Goal: Task Accomplishment & Management: Complete application form

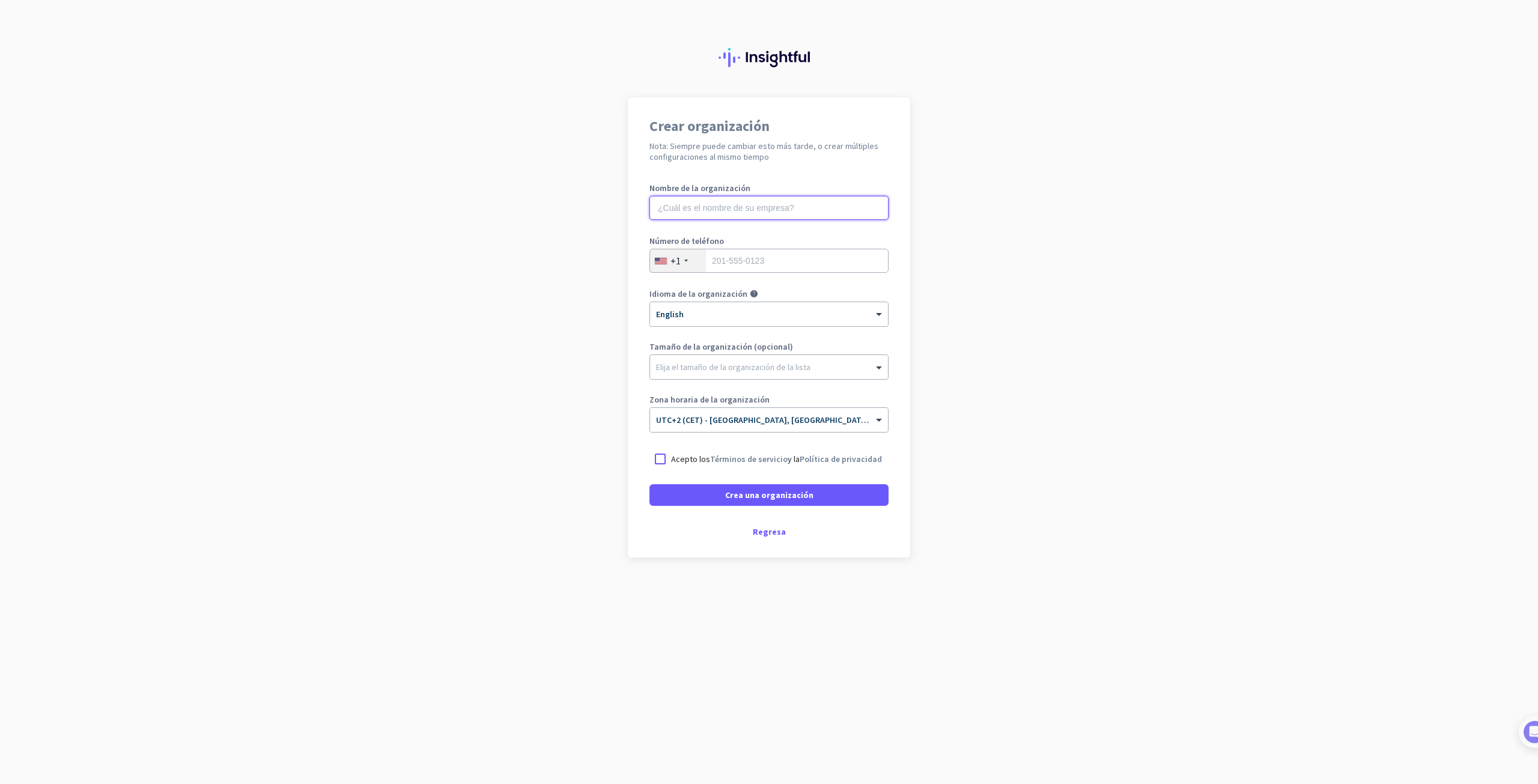
click at [667, 204] on input "text" at bounding box center [769, 208] width 239 height 24
click at [705, 313] on mat-tooltip-component "[PERSON_NAME] el idioma preferido de la lista" at bounding box center [749, 318] width 120 height 31
click at [823, 313] on div at bounding box center [768, 310] width 238 height 10
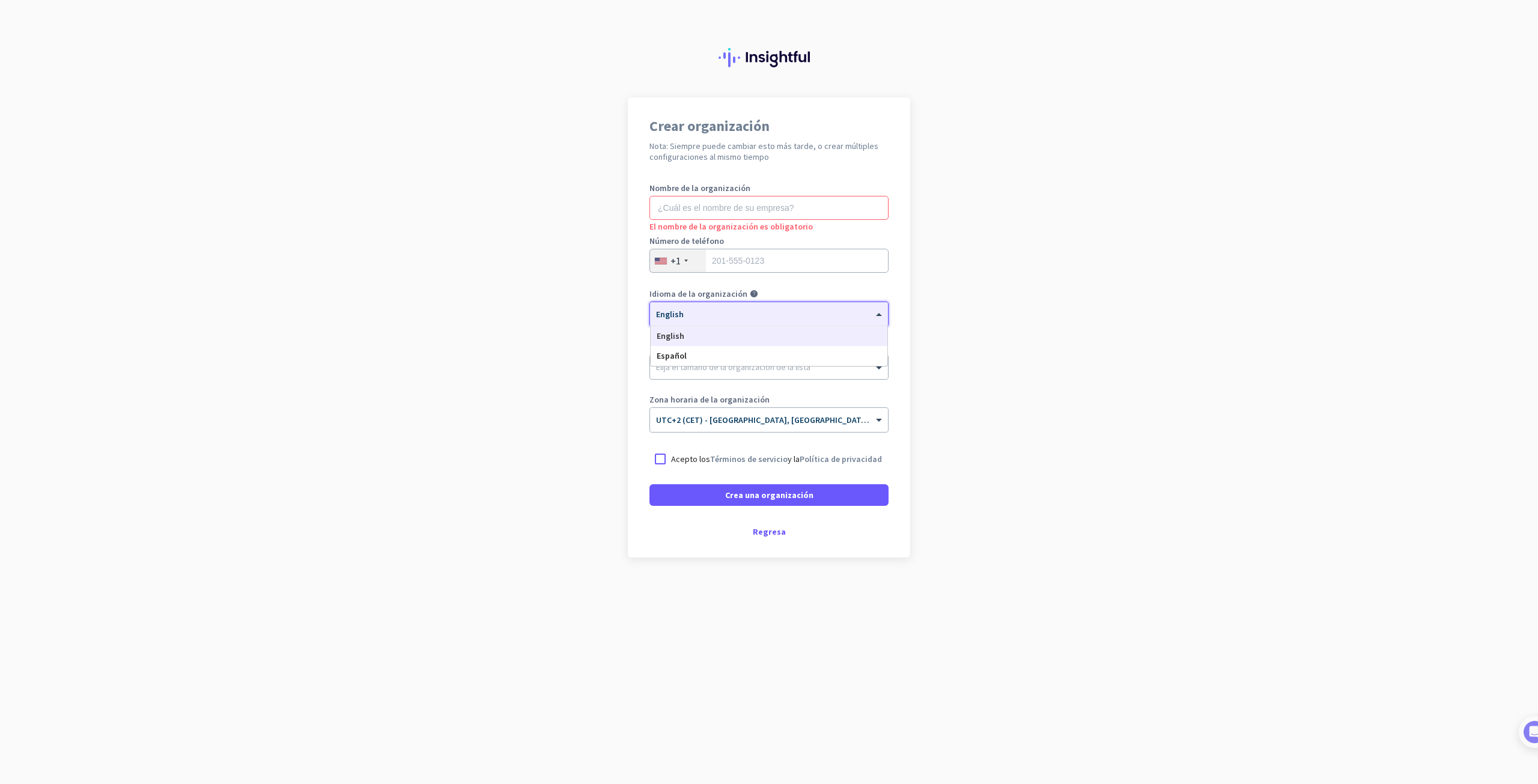
click at [825, 313] on div at bounding box center [768, 310] width 238 height 10
click at [767, 533] on div "Regresa" at bounding box center [769, 531] width 239 height 8
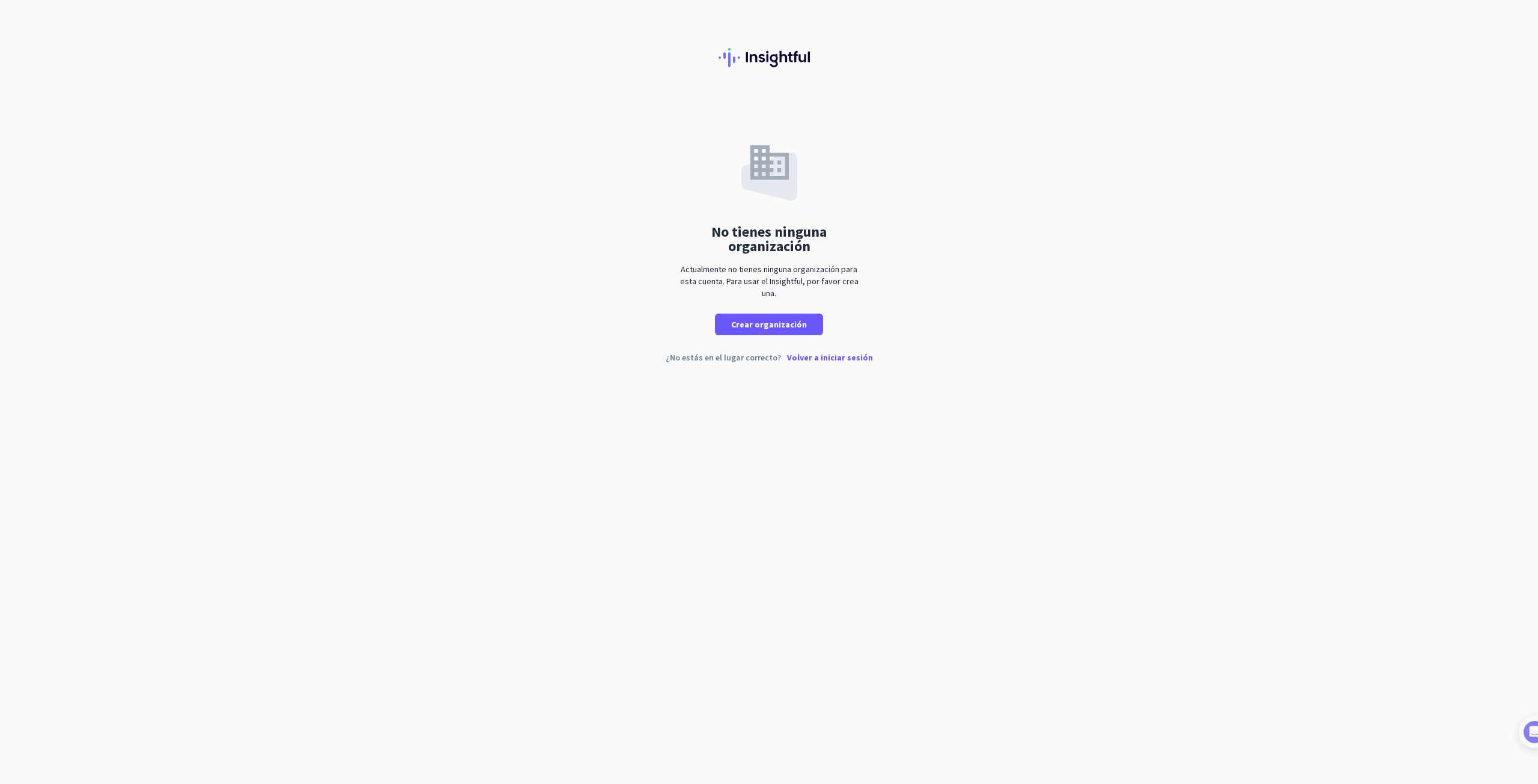
click at [586, 99] on div "No tienes ninguna organización Actualmente no tienes ninguna organización para …" at bounding box center [769, 216] width 1538 height 238
drag, startPoint x: 673, startPoint y: 267, endPoint x: 861, endPoint y: 295, distance: 190.1
click at [861, 295] on div "No tienes ninguna organización Actualmente no tienes ninguna organización para …" at bounding box center [769, 216] width 1538 height 238
click at [858, 295] on div "Actualmente no tienes ninguna organización para esta cuenta. Para usar el Insig…" at bounding box center [768, 281] width 186 height 36
drag, startPoint x: 819, startPoint y: 287, endPoint x: 687, endPoint y: 265, distance: 133.8
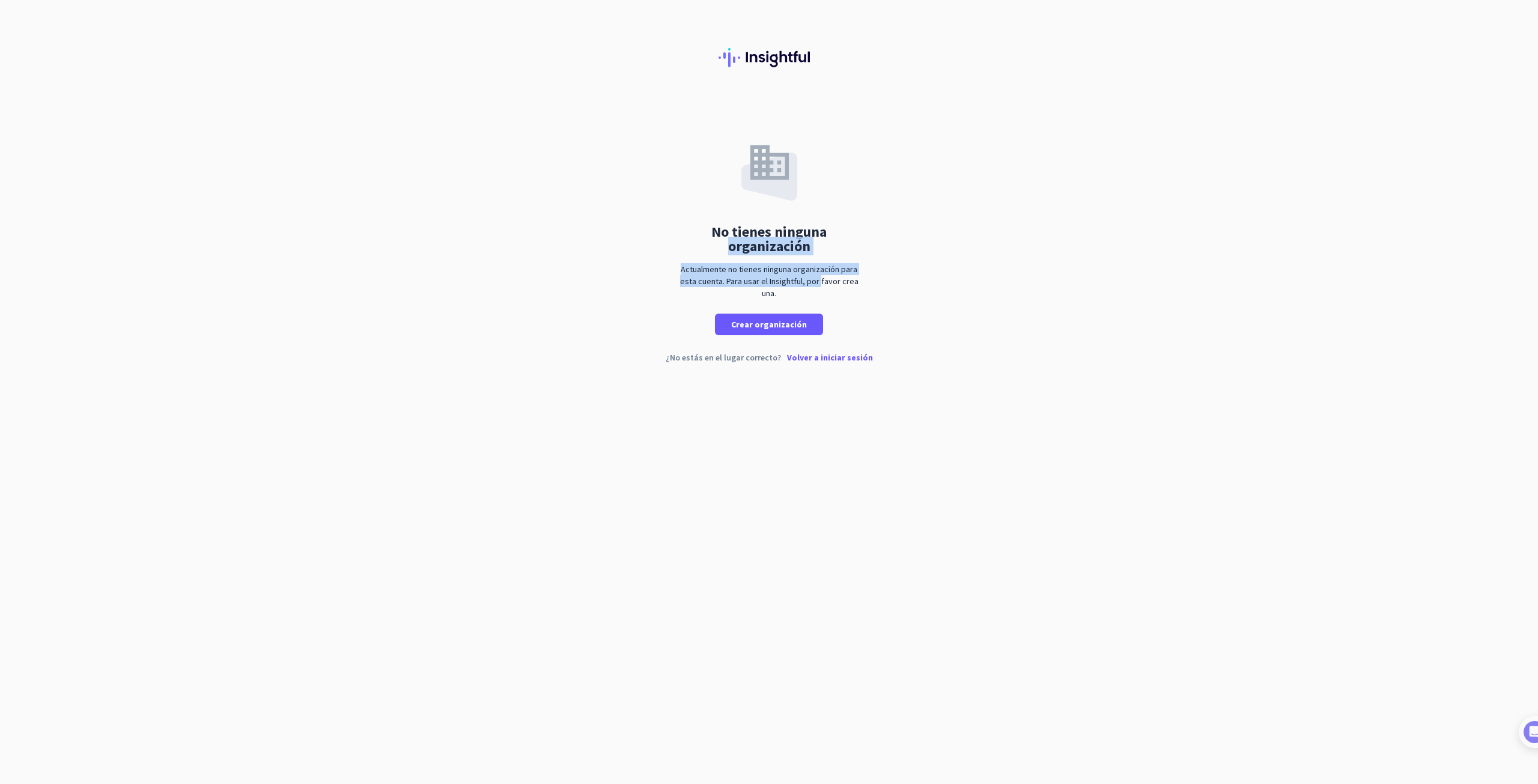
click at [670, 262] on div "No tienes ninguna organización Actualmente no tienes ninguna organización para …" at bounding box center [769, 216] width 1538 height 238
drag, startPoint x: 783, startPoint y: 300, endPoint x: 679, endPoint y: 266, distance: 109.4
click at [679, 266] on div "No tienes ninguna organización Actualmente no tienes ninguna organización para …" at bounding box center [768, 238] width 186 height 196
click at [678, 252] on div "No tienes ninguna organización" at bounding box center [768, 239] width 186 height 29
click at [642, 258] on div "No tienes ninguna organización Actualmente no tienes ninguna organización para …" at bounding box center [769, 216] width 1538 height 238
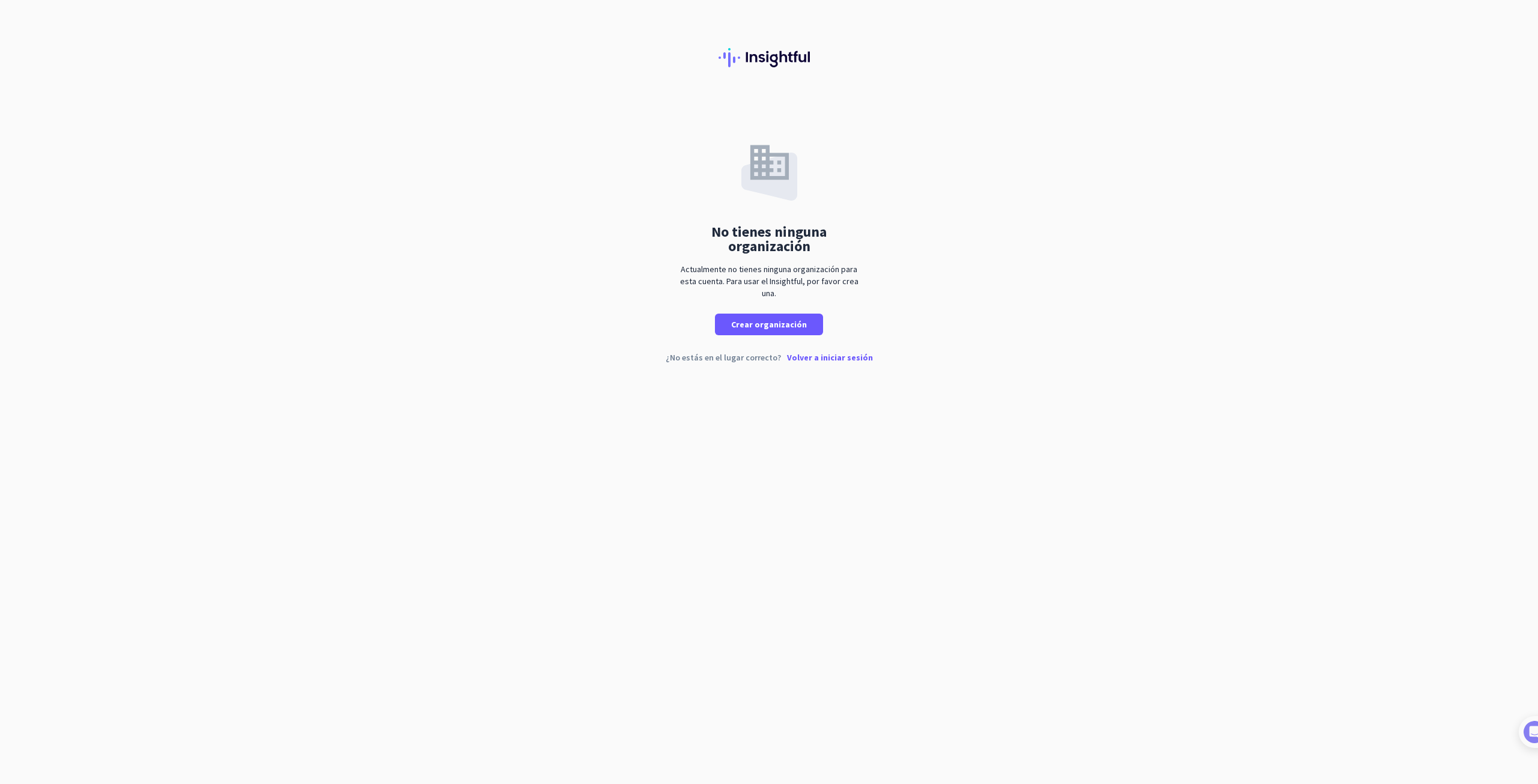
click at [826, 354] on p "Volver a iniciar sesión" at bounding box center [830, 357] width 86 height 8
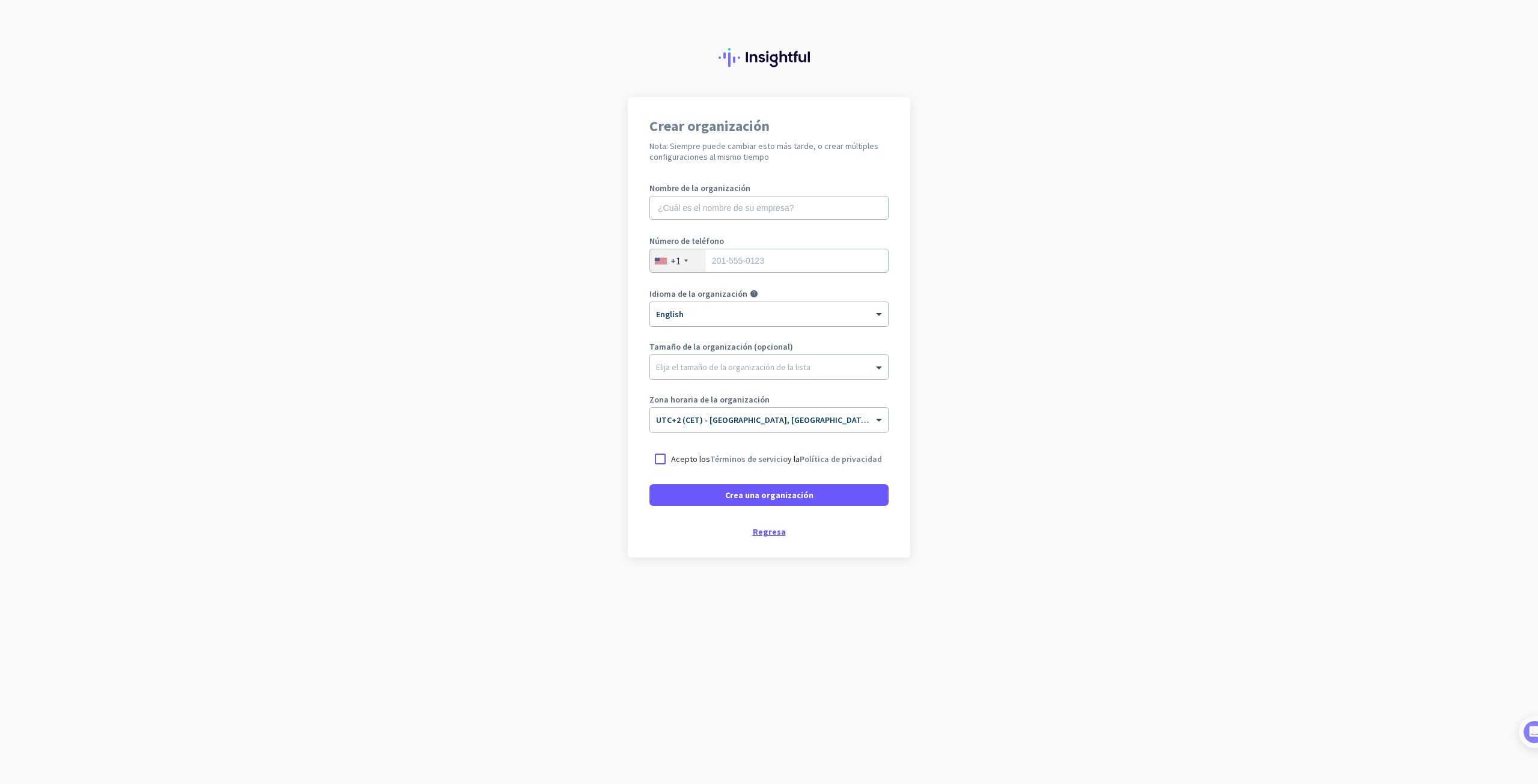
click at [767, 535] on div "Regresa" at bounding box center [769, 531] width 239 height 8
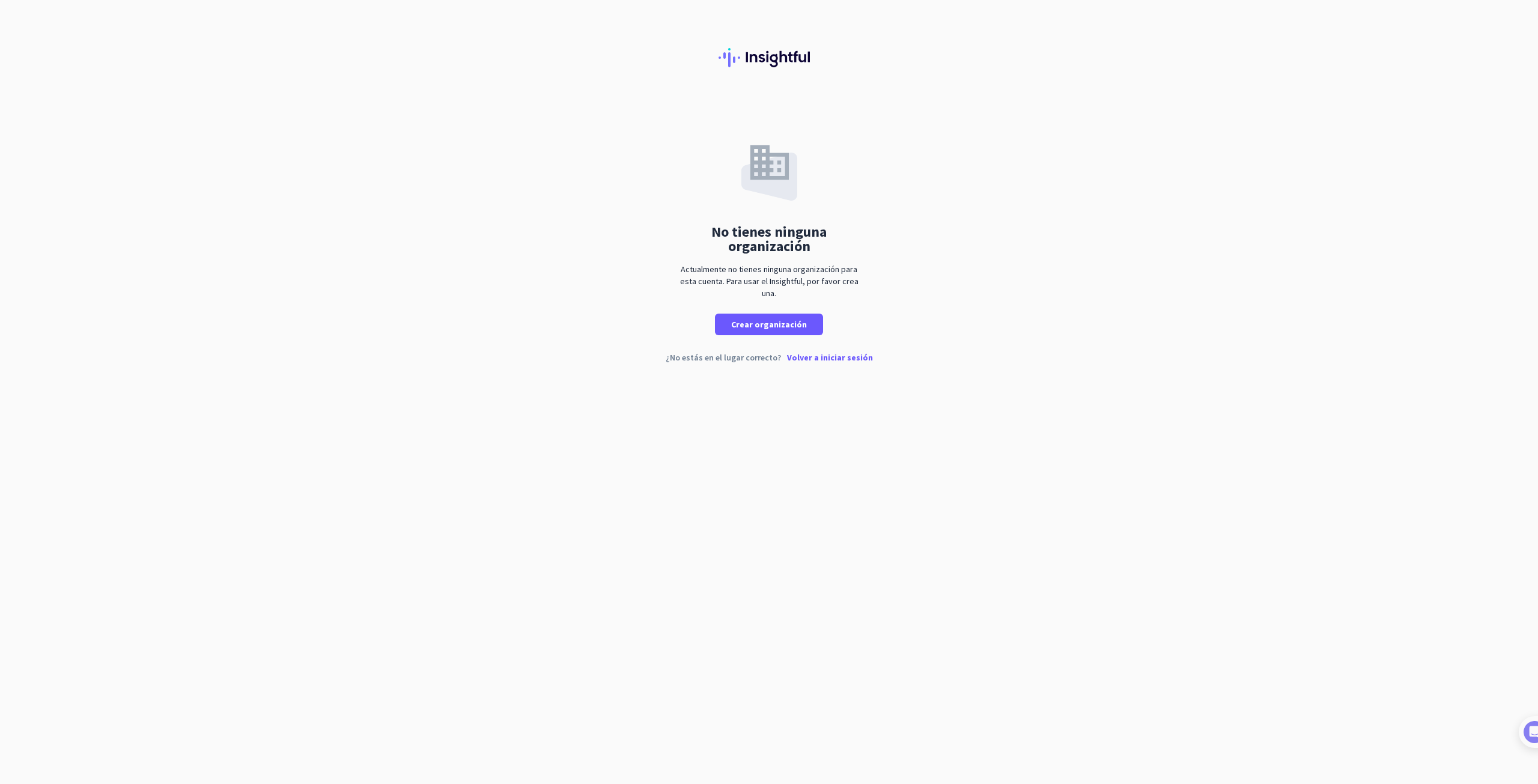
drag, startPoint x: 744, startPoint y: 282, endPoint x: 886, endPoint y: 316, distance: 146.0
click at [886, 316] on div "No tienes ninguna organización Actualmente no tienes ninguna organización para …" at bounding box center [769, 216] width 1538 height 238
click at [670, 220] on div "No tienes ninguna organización Actualmente no tienes ninguna organización para …" at bounding box center [769, 216] width 1538 height 238
click at [802, 357] on p "Volver a iniciar sesión" at bounding box center [830, 357] width 86 height 8
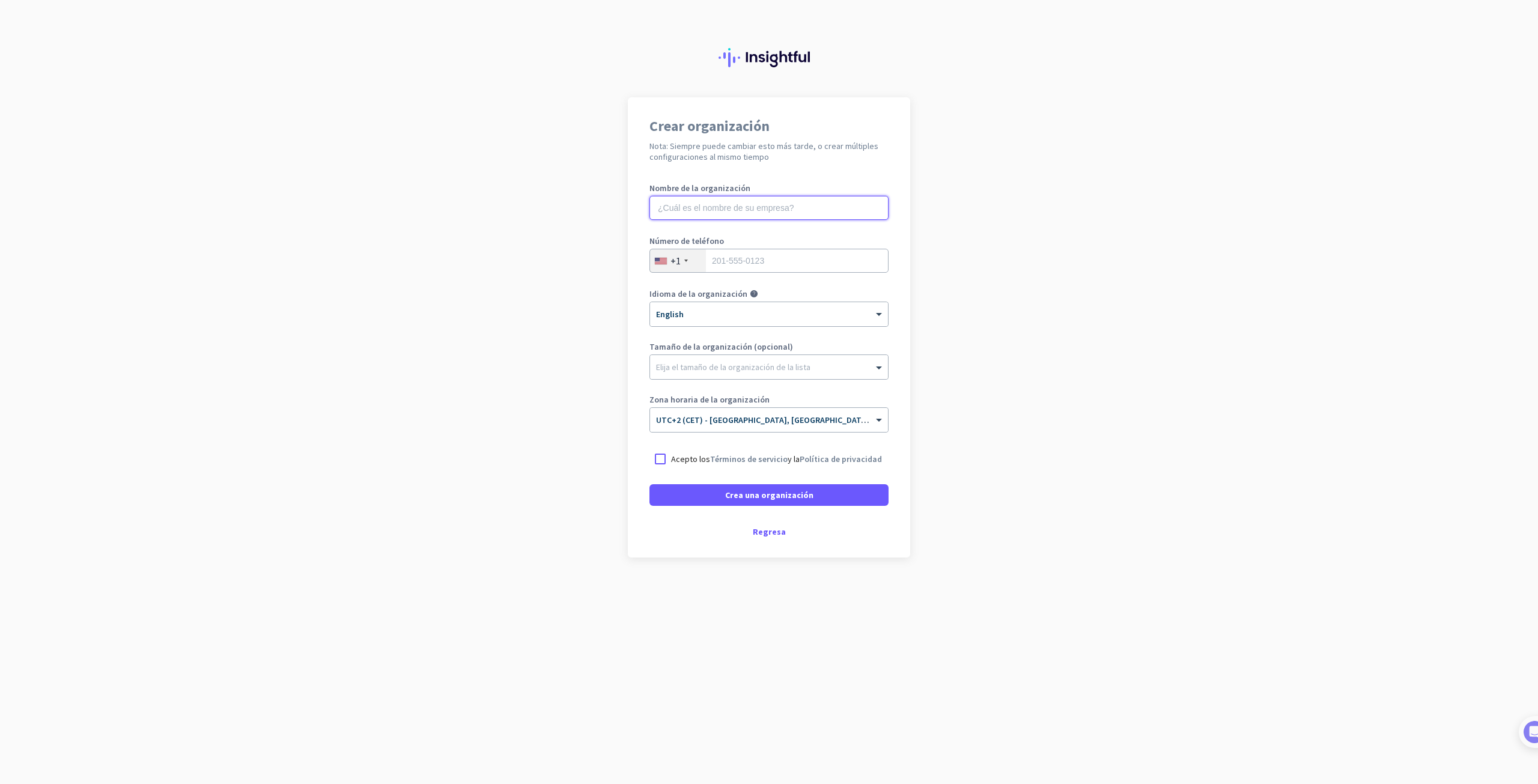
click at [725, 210] on input "text" at bounding box center [769, 208] width 239 height 24
click at [729, 269] on input "tel" at bounding box center [769, 261] width 239 height 24
click at [735, 308] on div at bounding box center [768, 310] width 238 height 10
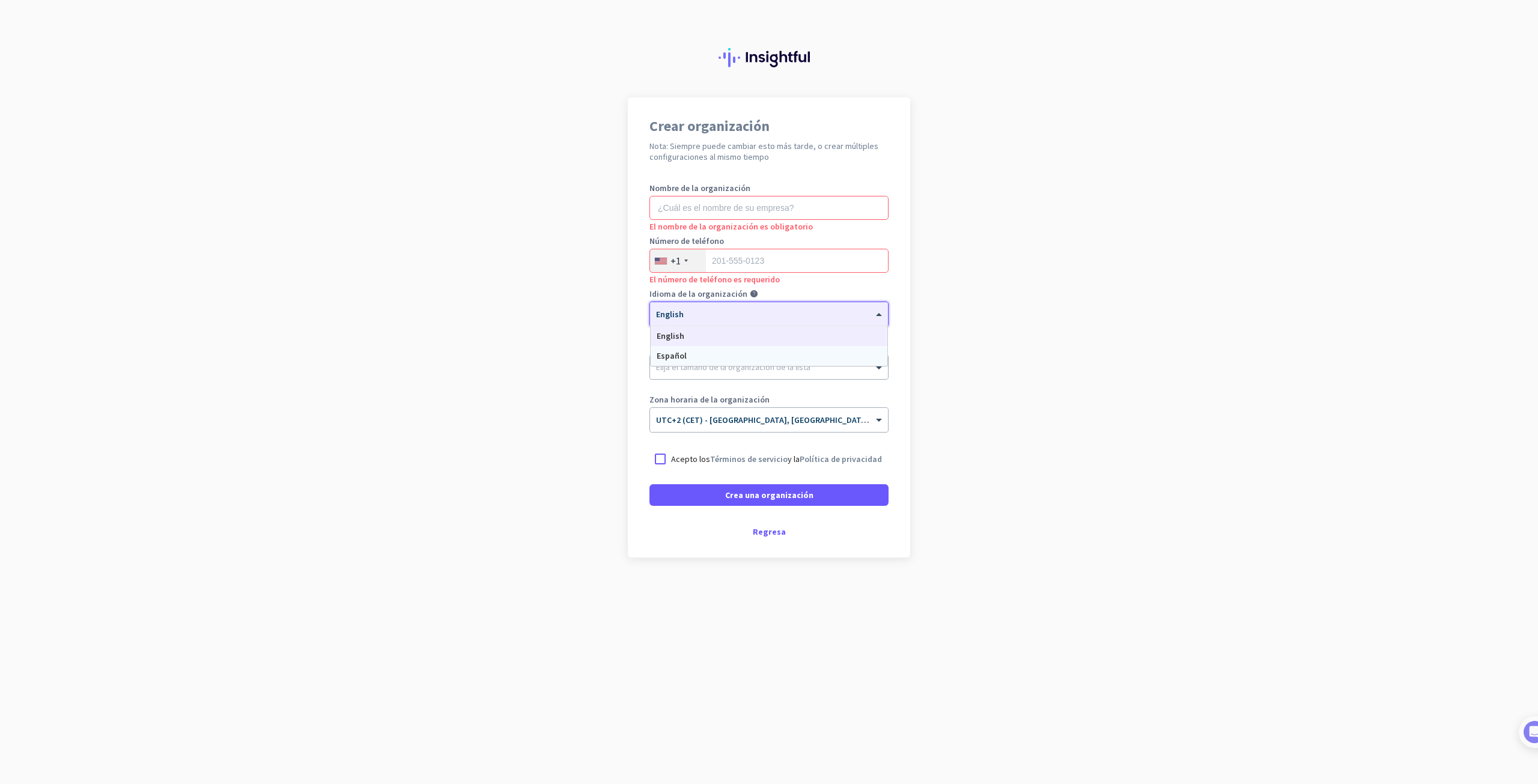
click at [733, 356] on div "Español" at bounding box center [769, 356] width 237 height 20
